Goal: Check status: Check status

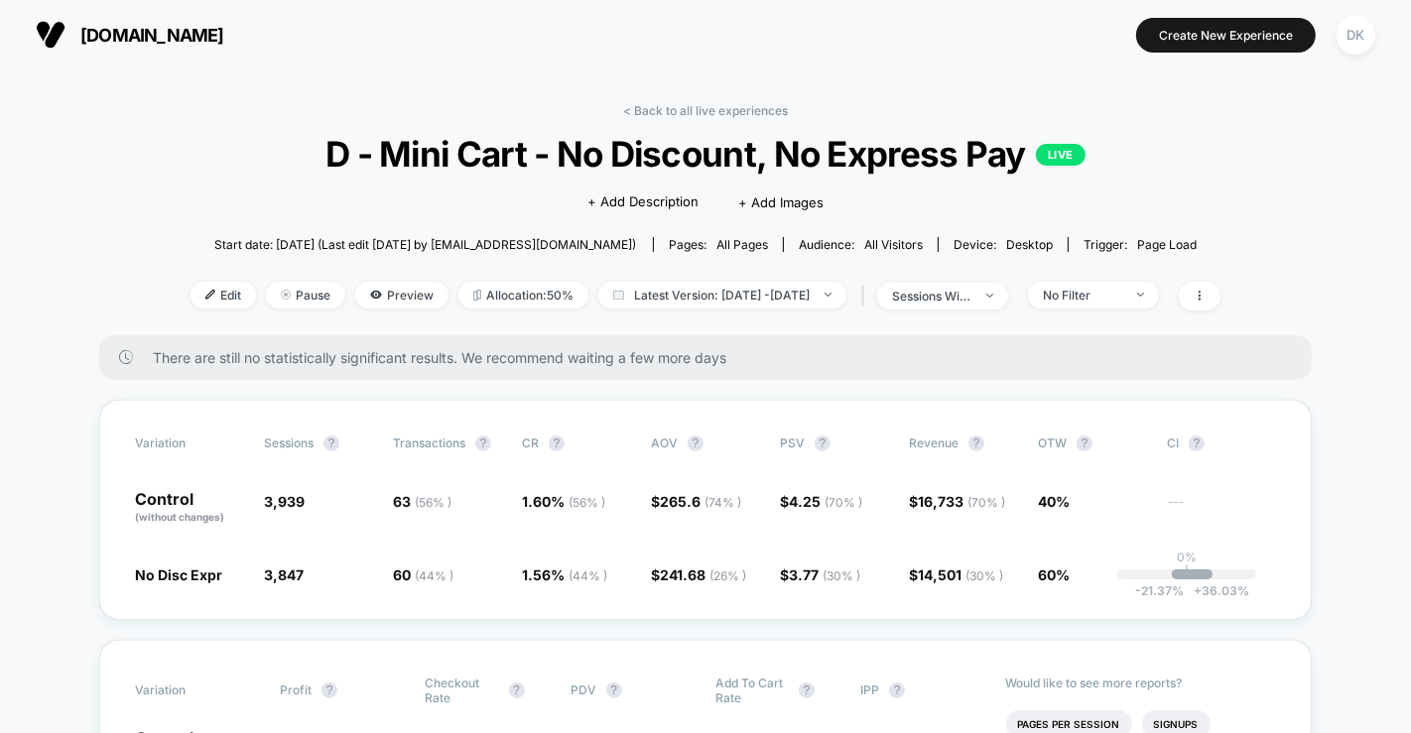
scroll to position [135, 0]
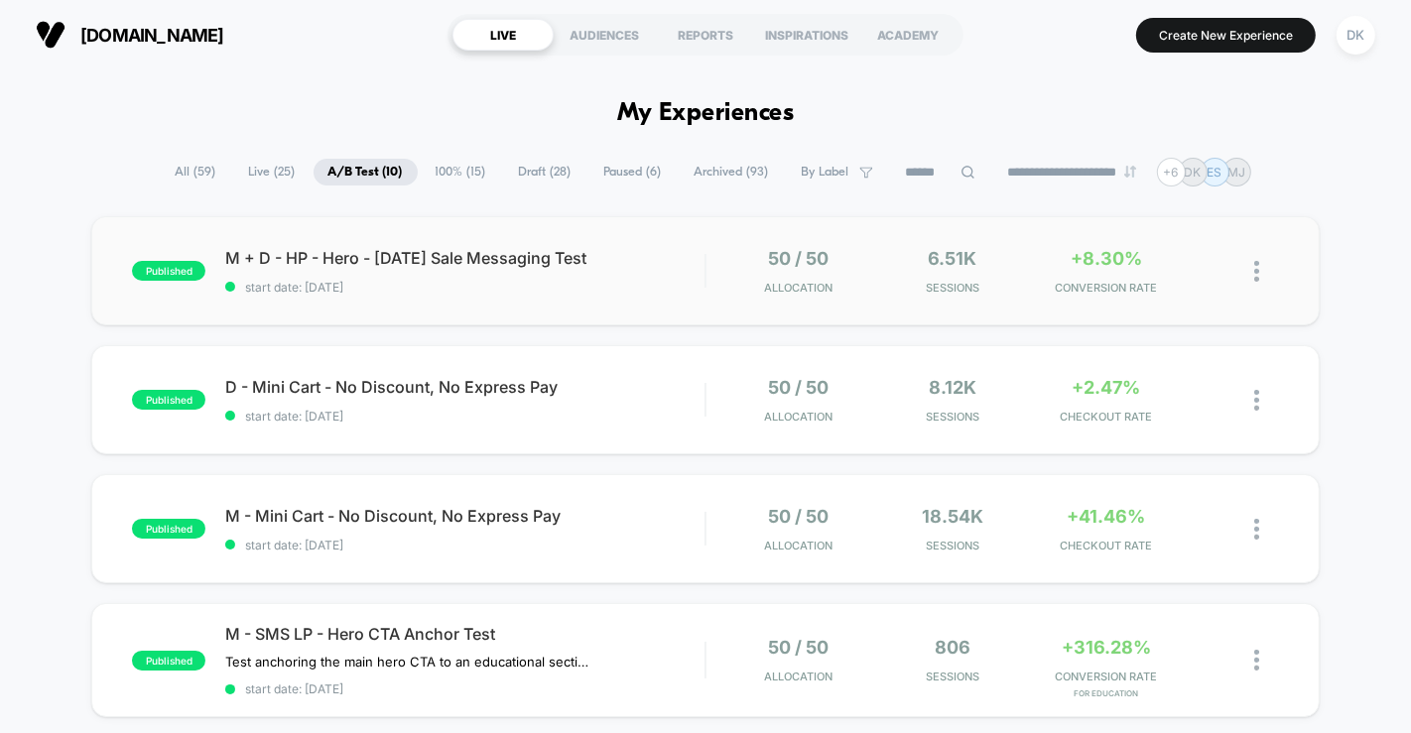
click at [1254, 271] on img at bounding box center [1256, 271] width 5 height 21
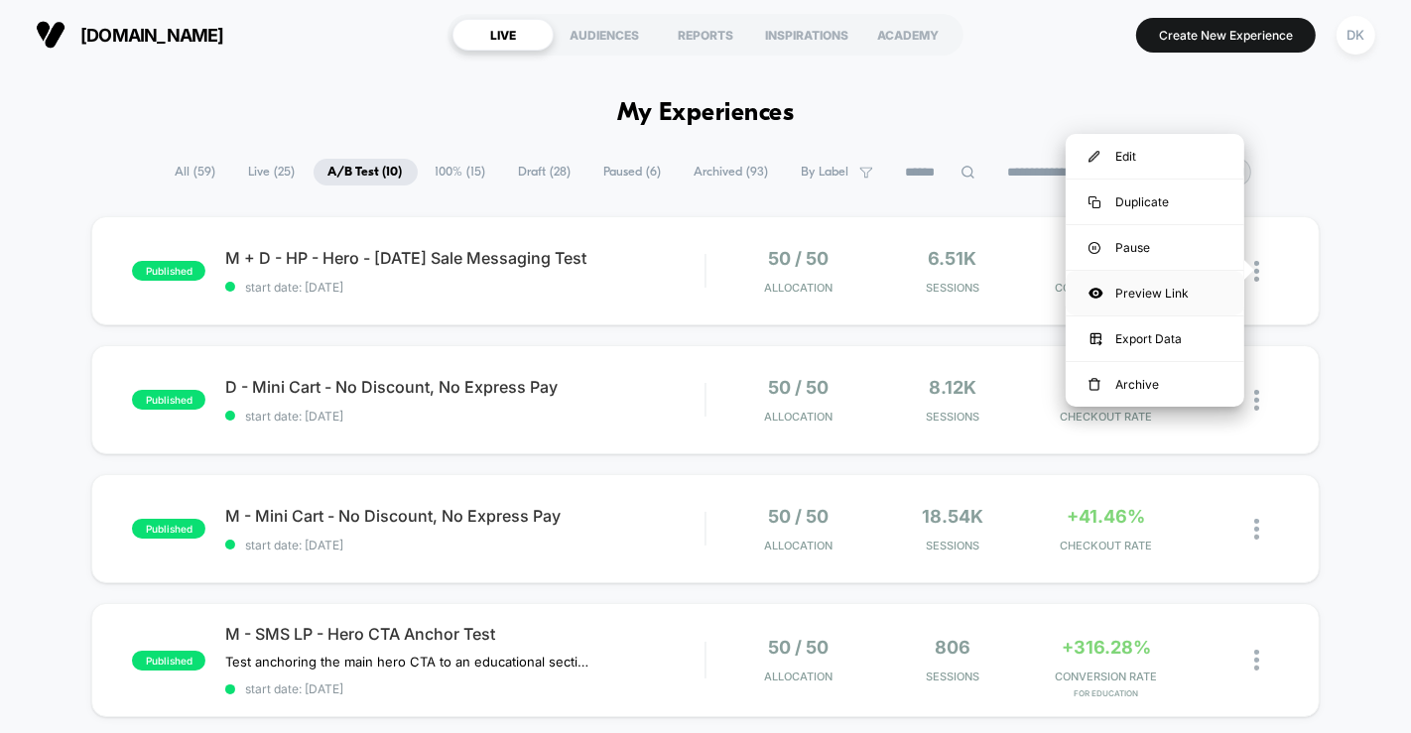
click at [1167, 293] on div "Preview Link" at bounding box center [1155, 293] width 179 height 45
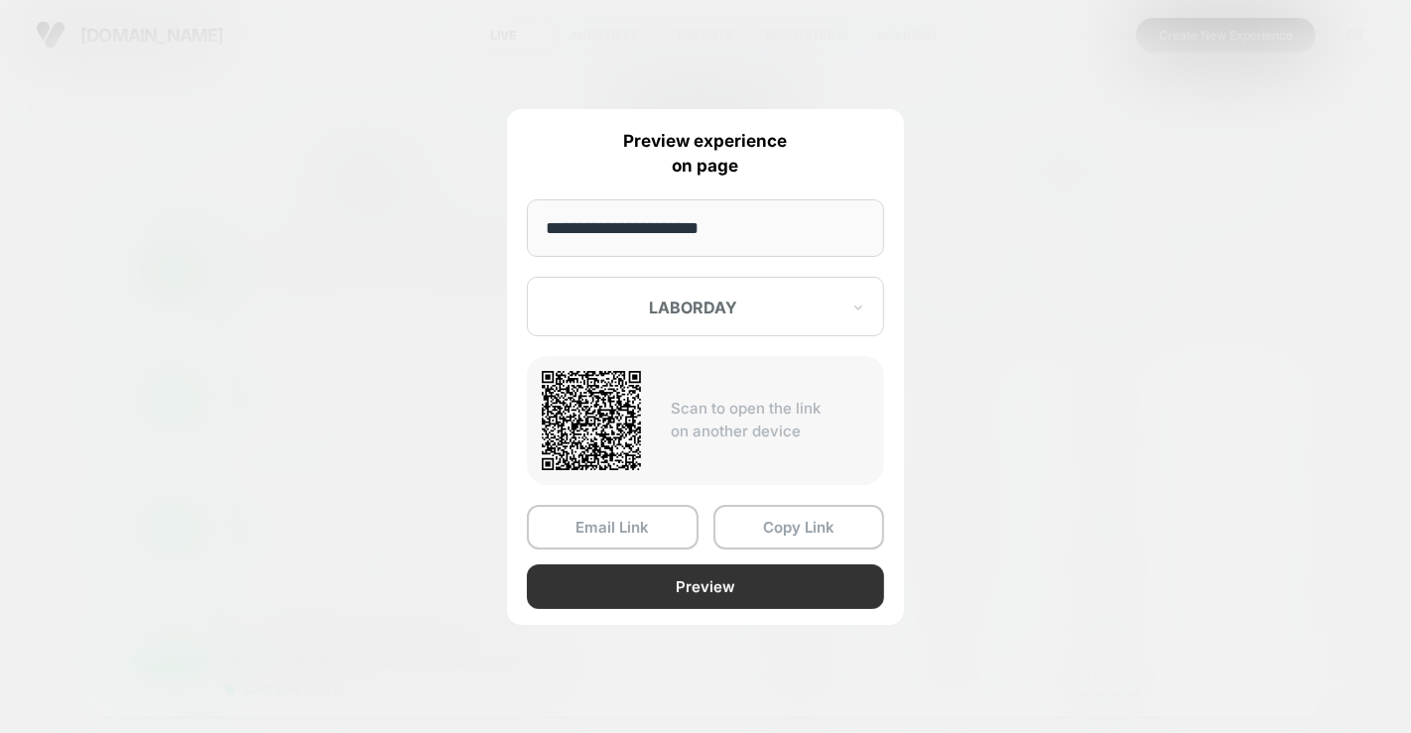
click at [748, 586] on button "Preview" at bounding box center [705, 587] width 357 height 45
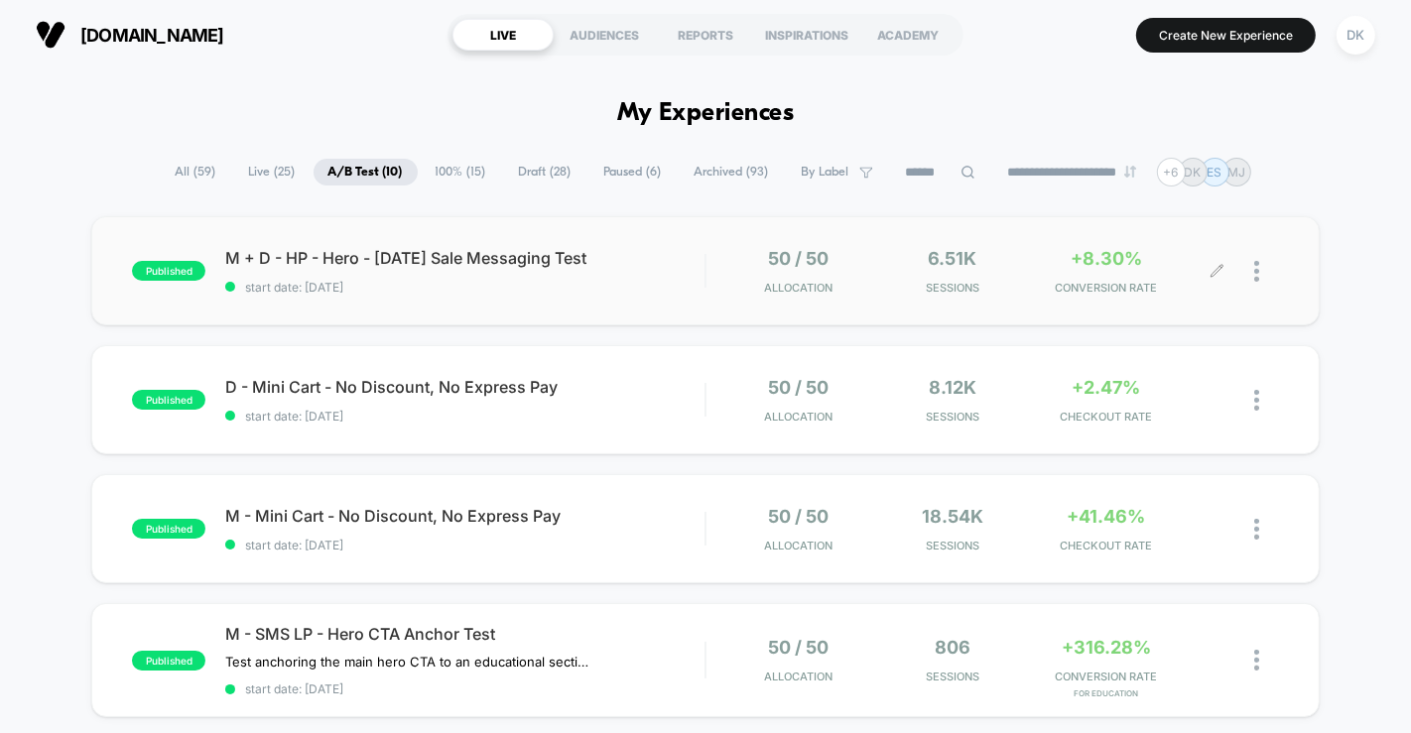
click at [455, 289] on span "start date: [DATE]" at bounding box center [464, 287] width 479 height 15
click at [400, 522] on span "M - Mini Cart - No Discount, No Express Pay Click to edit experience details" at bounding box center [464, 516] width 479 height 20
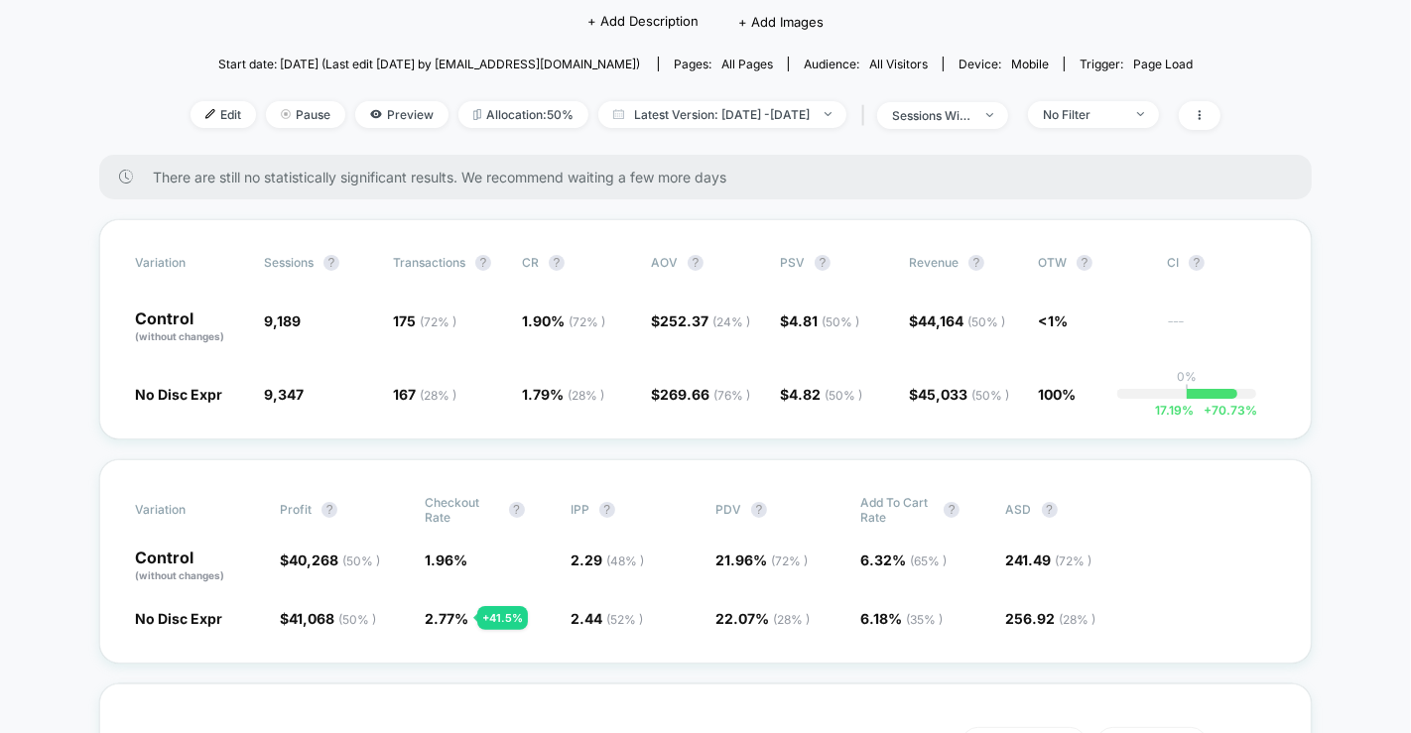
scroll to position [184, 0]
